Goal: Find specific page/section: Find specific page/section

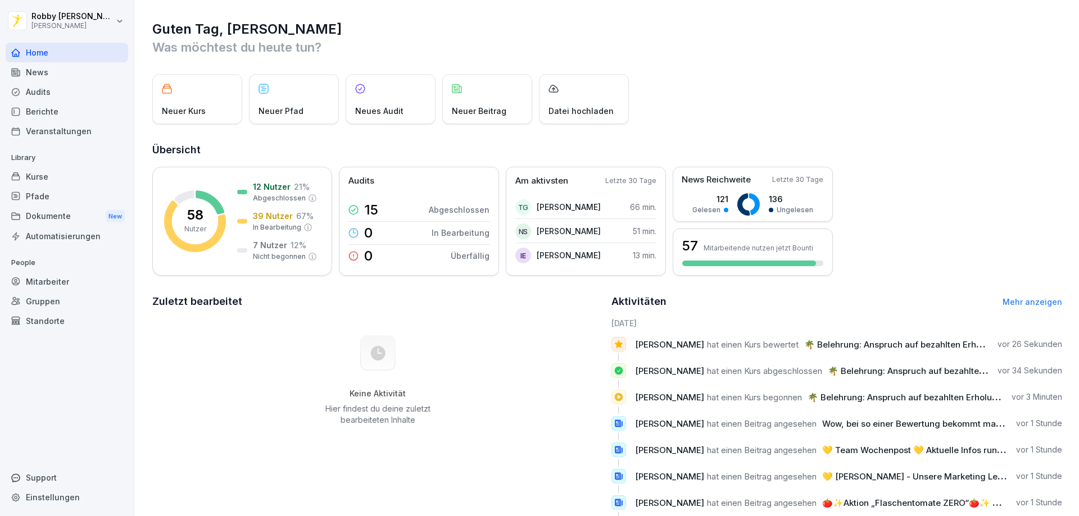
click at [53, 75] on div "News" at bounding box center [67, 72] width 122 height 20
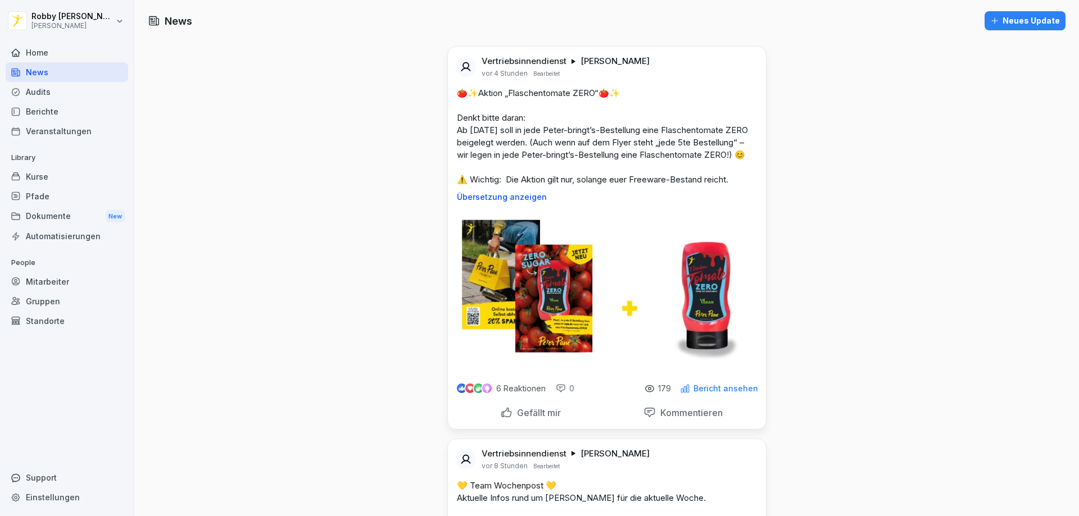
click at [58, 111] on div "Berichte" at bounding box center [67, 112] width 122 height 20
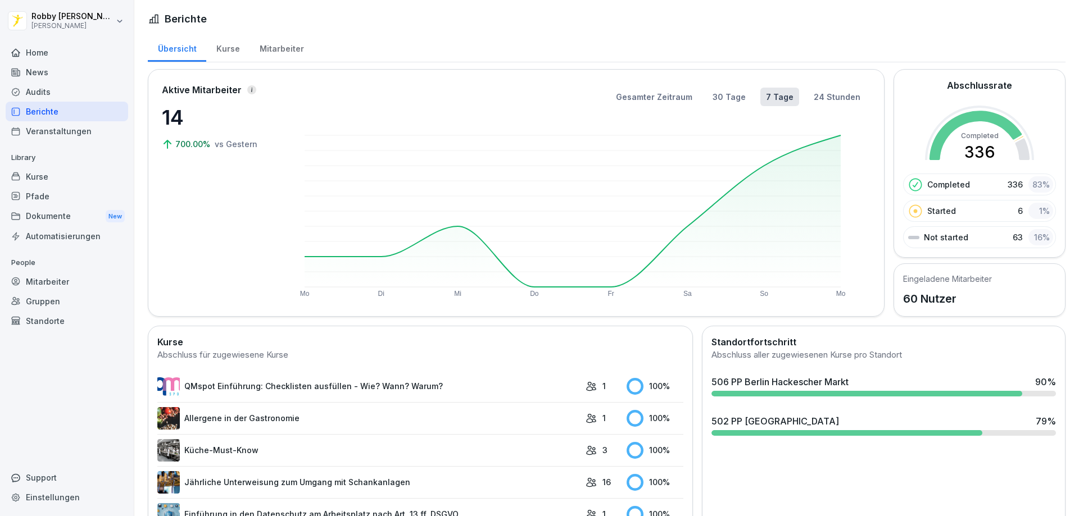
click at [813, 419] on div "502 PP [GEOGRAPHIC_DATA] - [GEOGRAPHIC_DATA] 79 %" at bounding box center [883, 421] width 344 height 13
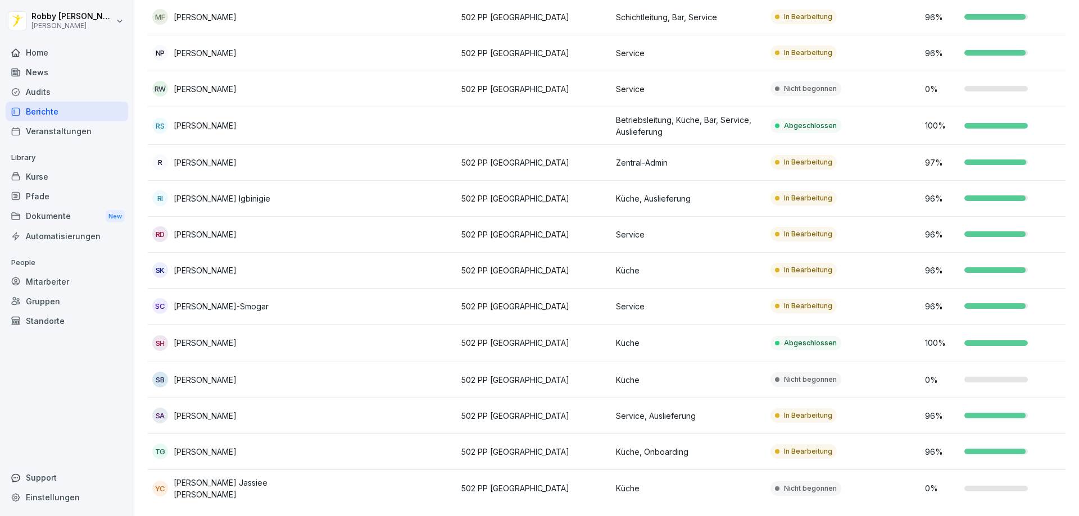
scroll to position [867, 0]
